Goal: Information Seeking & Learning: Learn about a topic

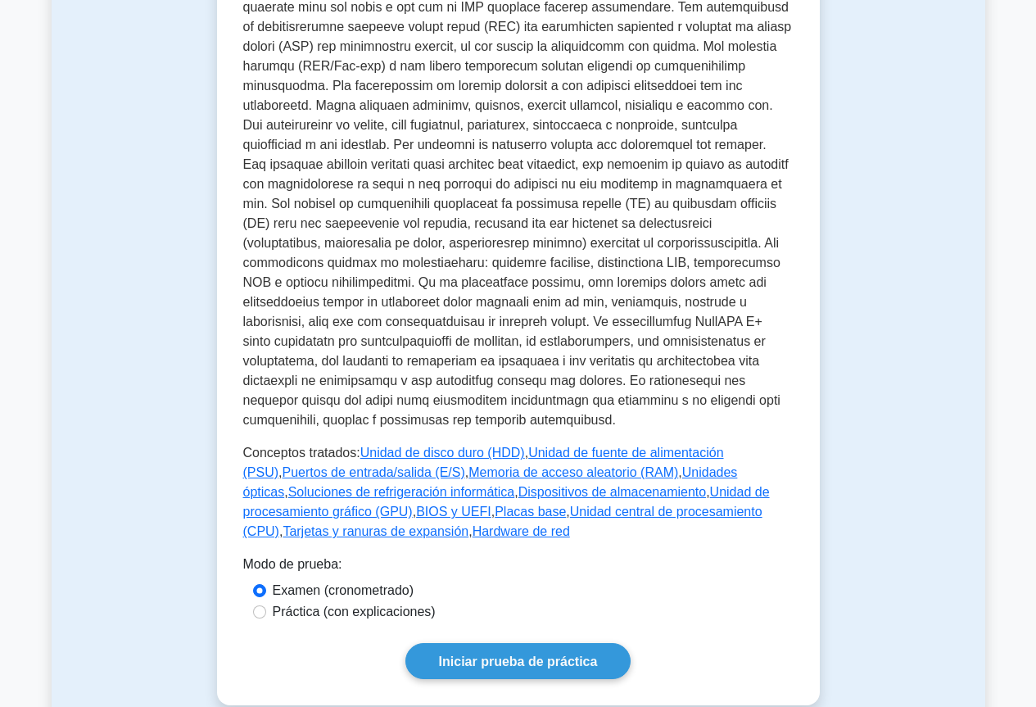
scroll to position [573, 0]
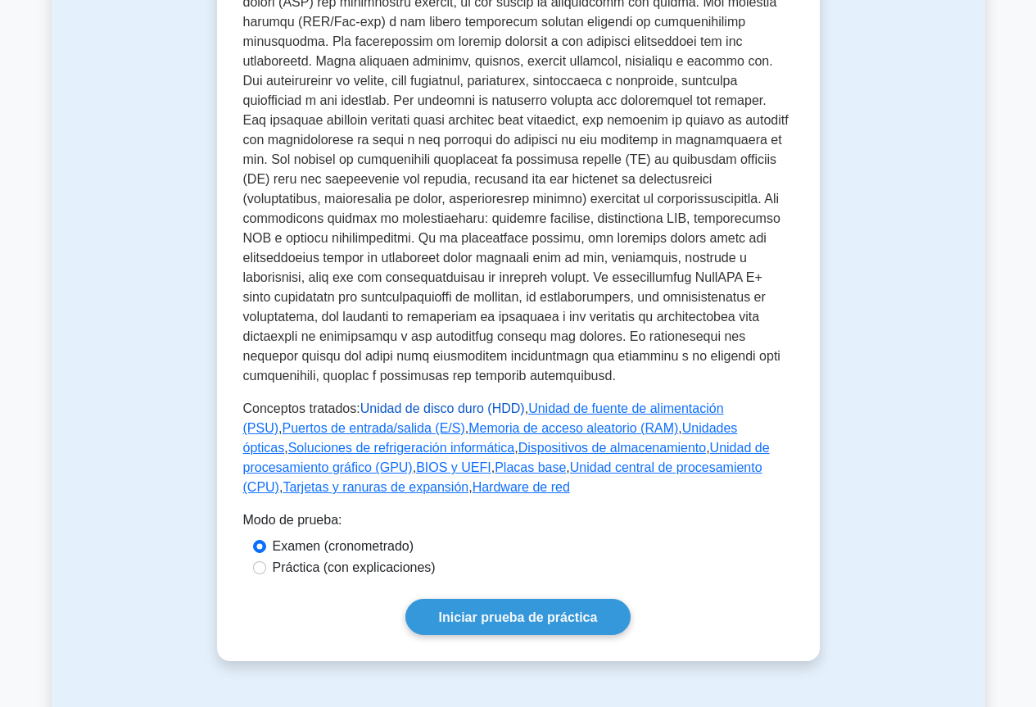
click at [452, 406] on font "Unidad de disco duro (HDD)" at bounding box center [442, 408] width 165 height 14
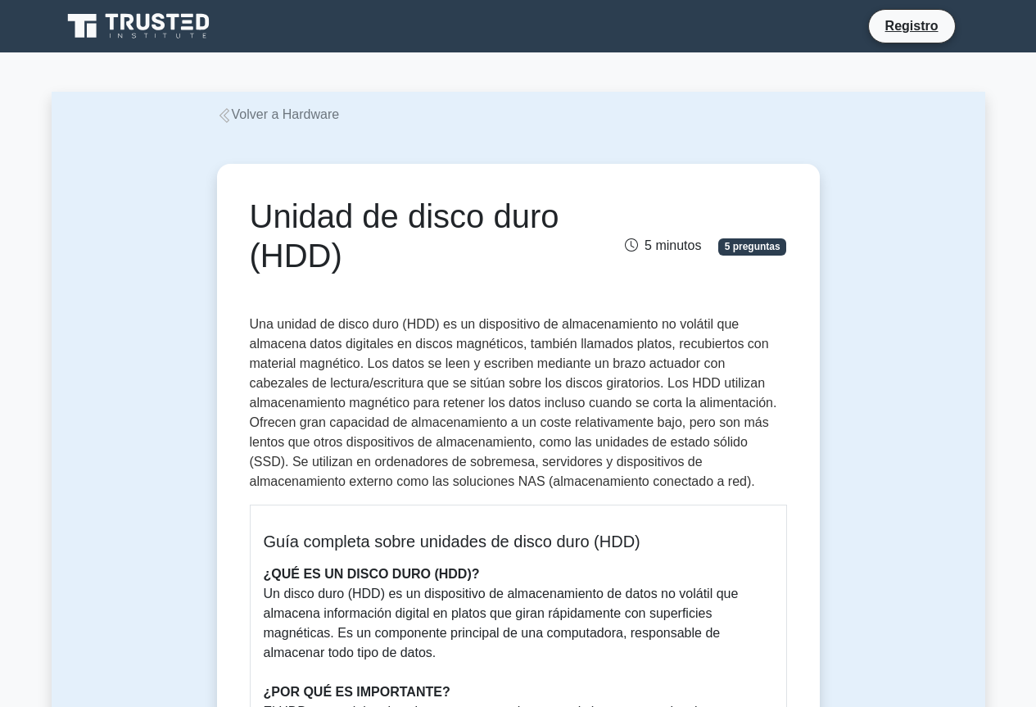
click at [279, 120] on font "Volver a Hardware" at bounding box center [286, 114] width 108 height 14
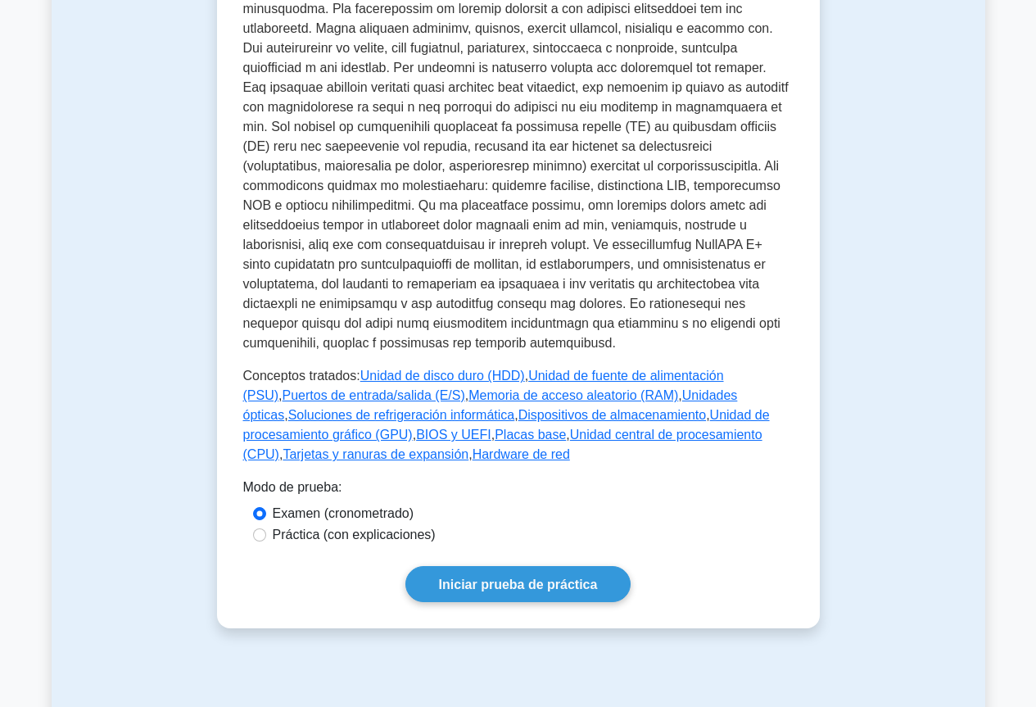
scroll to position [737, 0]
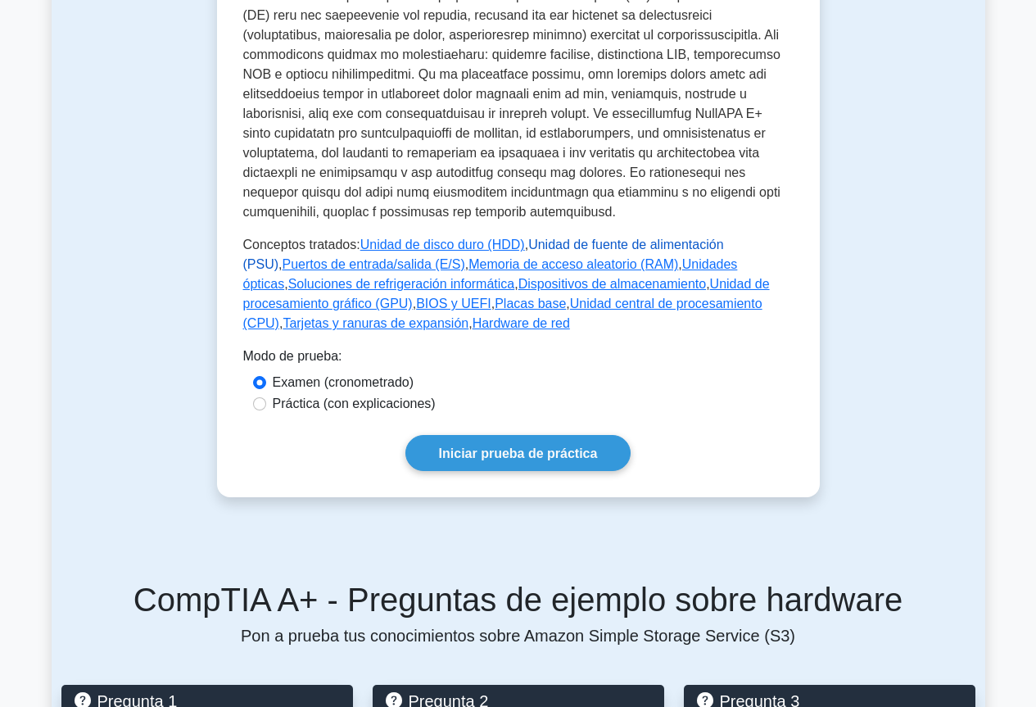
click at [549, 246] on font "Unidad de fuente de alimentación (PSU)" at bounding box center [483, 255] width 481 height 34
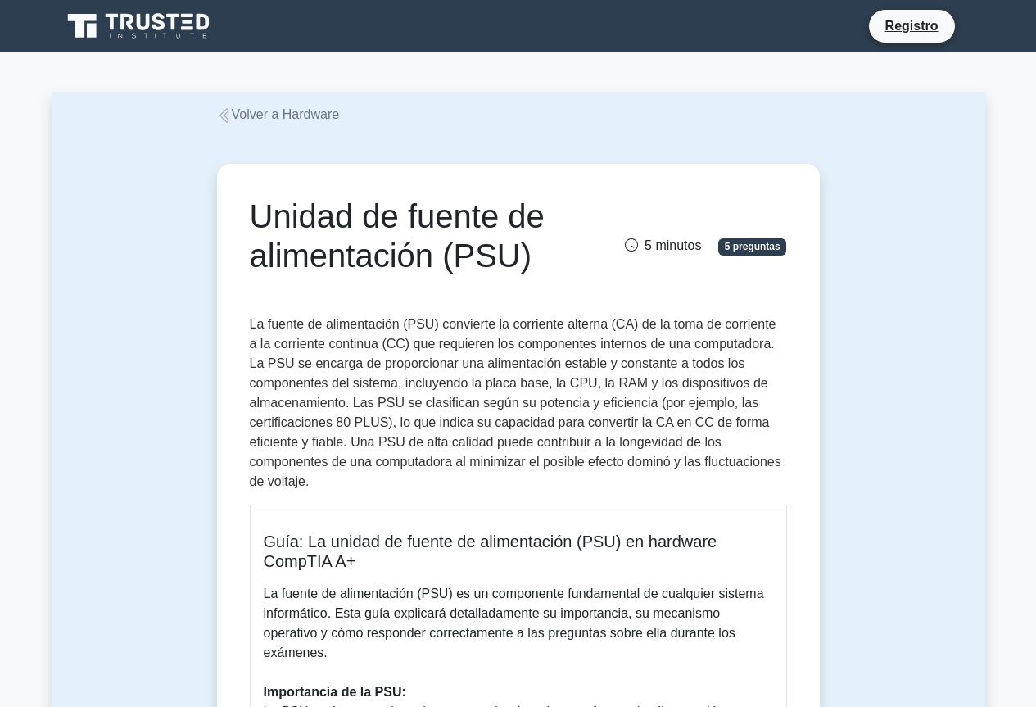
click at [247, 113] on font "Volver a Hardware" at bounding box center [286, 114] width 108 height 14
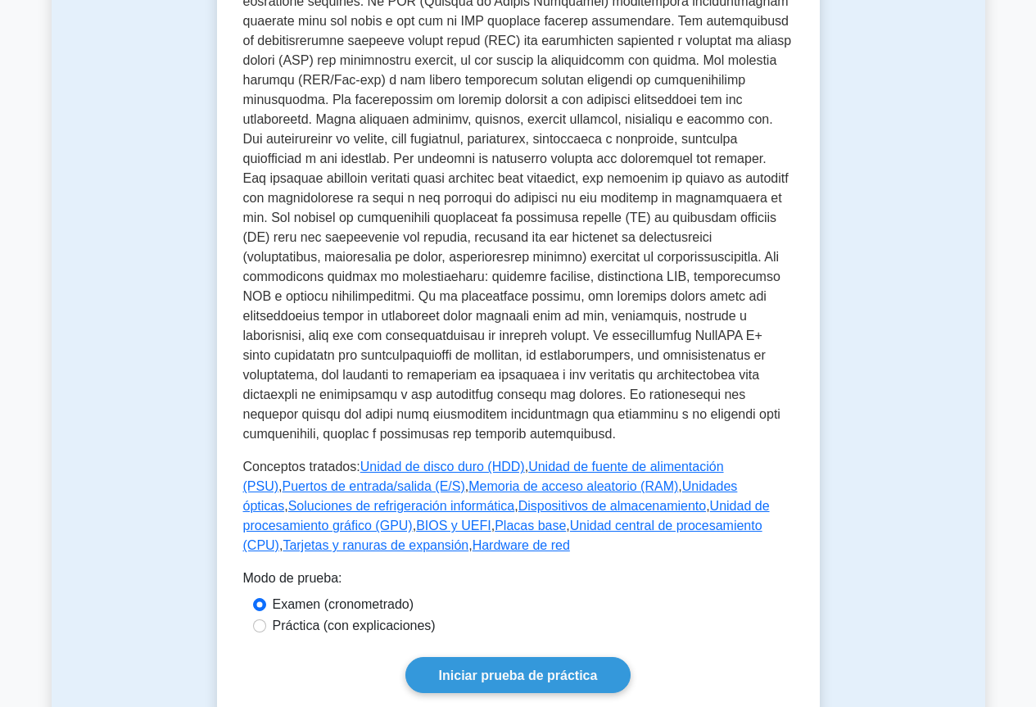
scroll to position [410, 0]
